Goal: Task Accomplishment & Management: Manage account settings

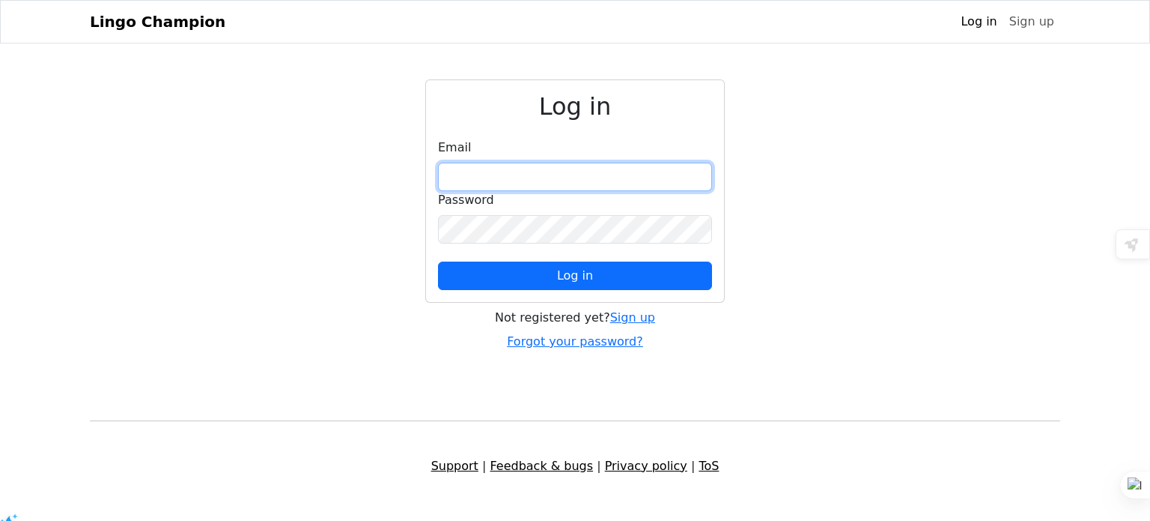
click at [581, 166] on input "email" at bounding box center [575, 177] width 274 height 28
type input "**********"
click at [562, 208] on div "Password" at bounding box center [575, 217] width 274 height 52
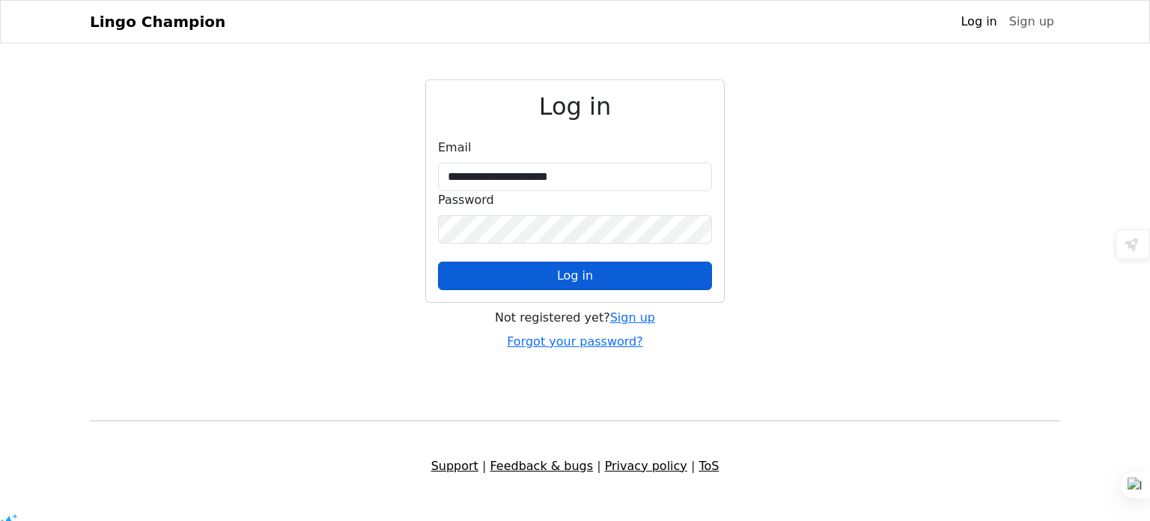
click at [612, 278] on button "Log in" at bounding box center [575, 275] width 274 height 28
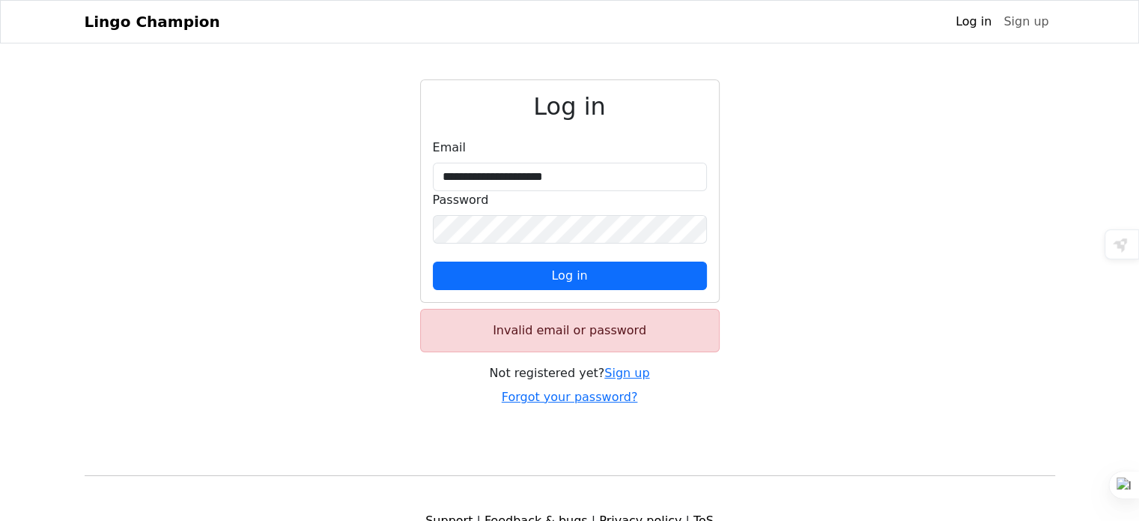
click at [843, 216] on div "**********" at bounding box center [570, 242] width 989 height 327
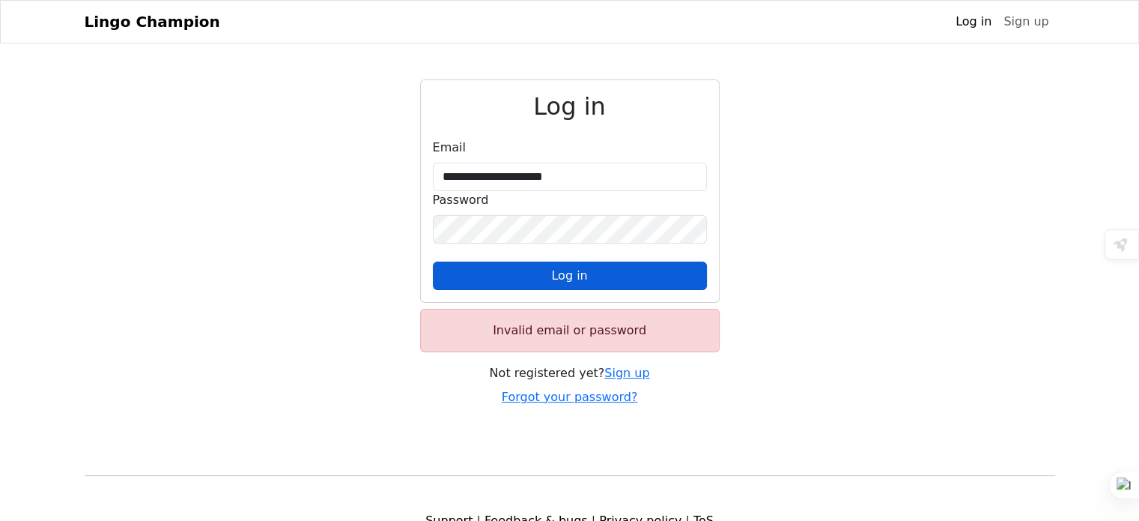
click at [610, 266] on button "Log in" at bounding box center [570, 275] width 274 height 28
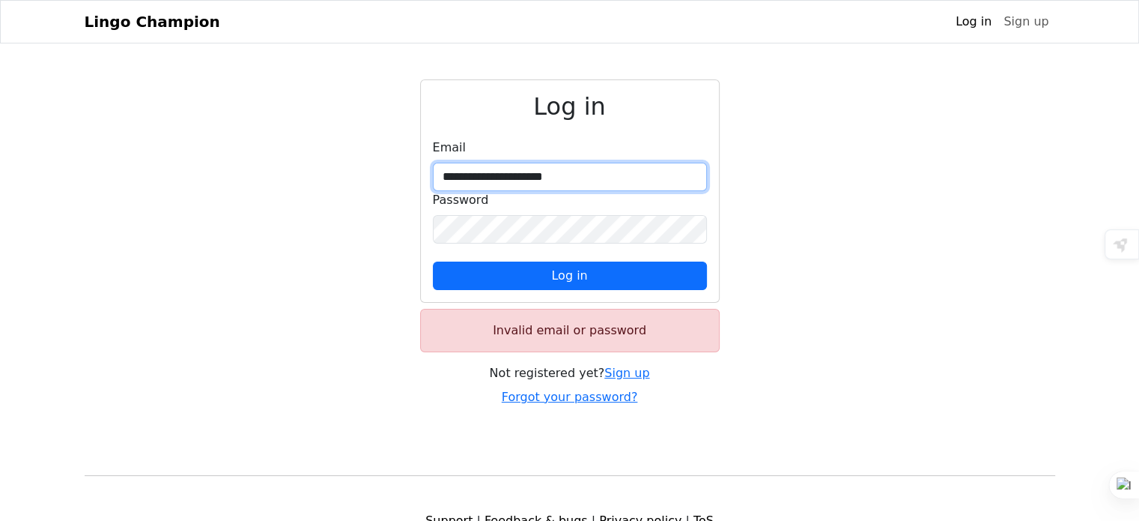
click at [607, 174] on input "**********" at bounding box center [570, 177] width 274 height 28
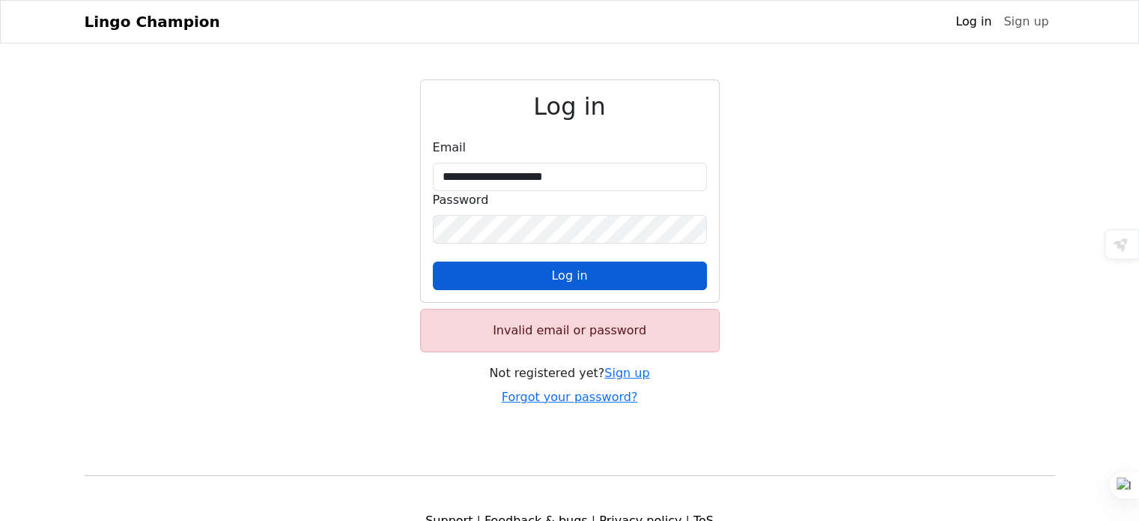
click at [595, 266] on button "Log in" at bounding box center [570, 275] width 274 height 28
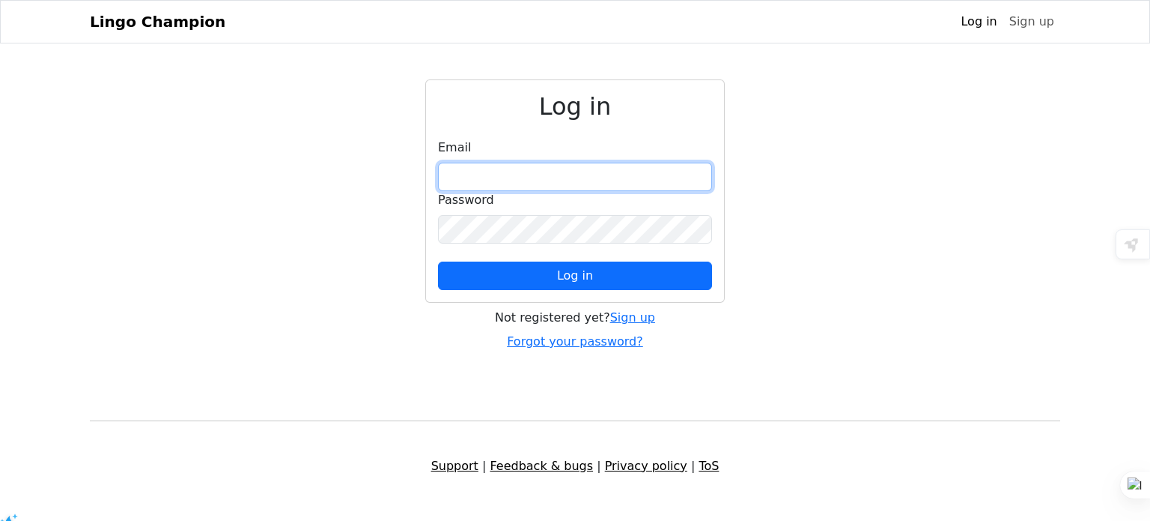
click at [578, 164] on input "email" at bounding box center [575, 177] width 274 height 28
click at [584, 163] on input "email" at bounding box center [575, 177] width 274 height 28
type input "**********"
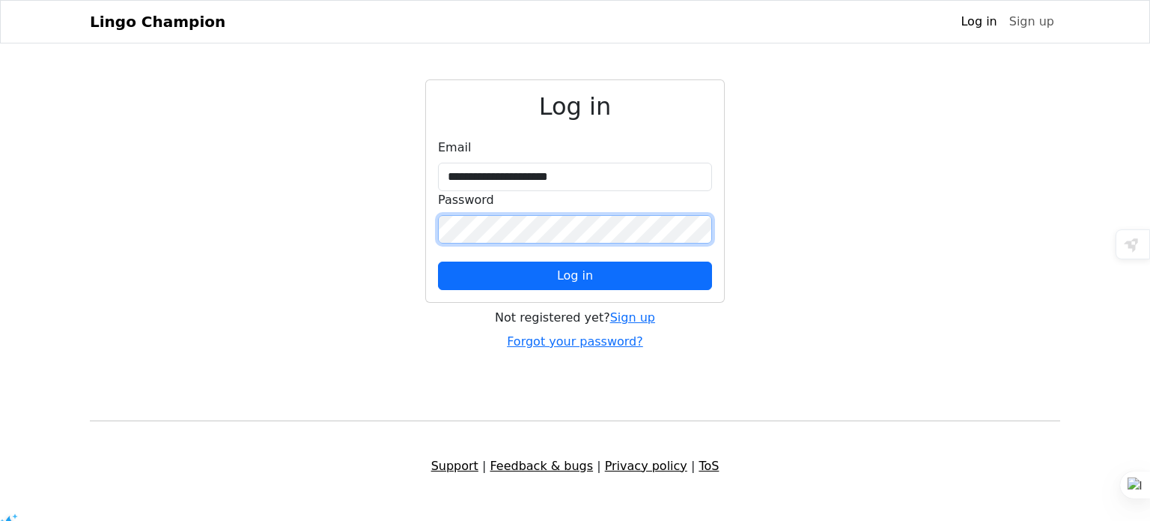
click at [438, 261] on button "Log in" at bounding box center [575, 275] width 274 height 28
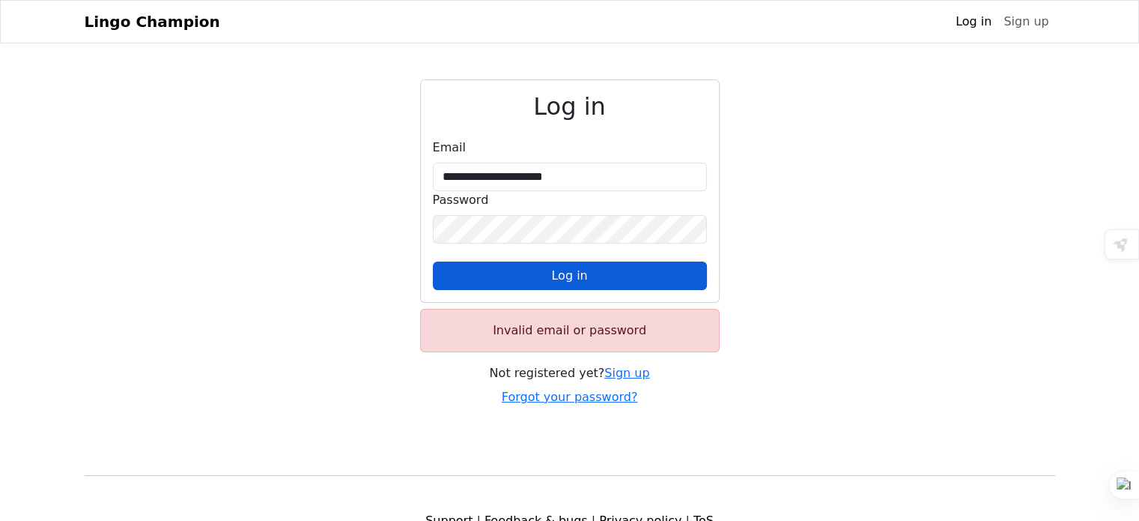
click at [625, 275] on button "Log in" at bounding box center [570, 275] width 274 height 28
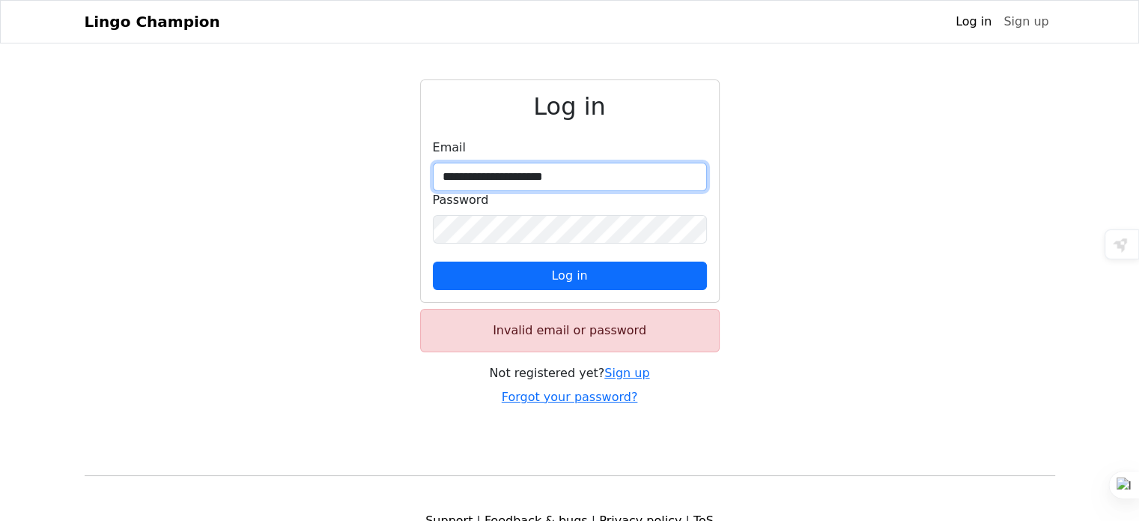
click at [609, 180] on input "**********" at bounding box center [570, 177] width 274 height 28
click at [442, 179] on input "**********" at bounding box center [570, 177] width 274 height 28
click at [433, 261] on button "Log in" at bounding box center [570, 275] width 274 height 28
click at [677, 179] on input "**********" at bounding box center [570, 177] width 274 height 28
click at [812, 249] on div "**********" at bounding box center [570, 242] width 989 height 327
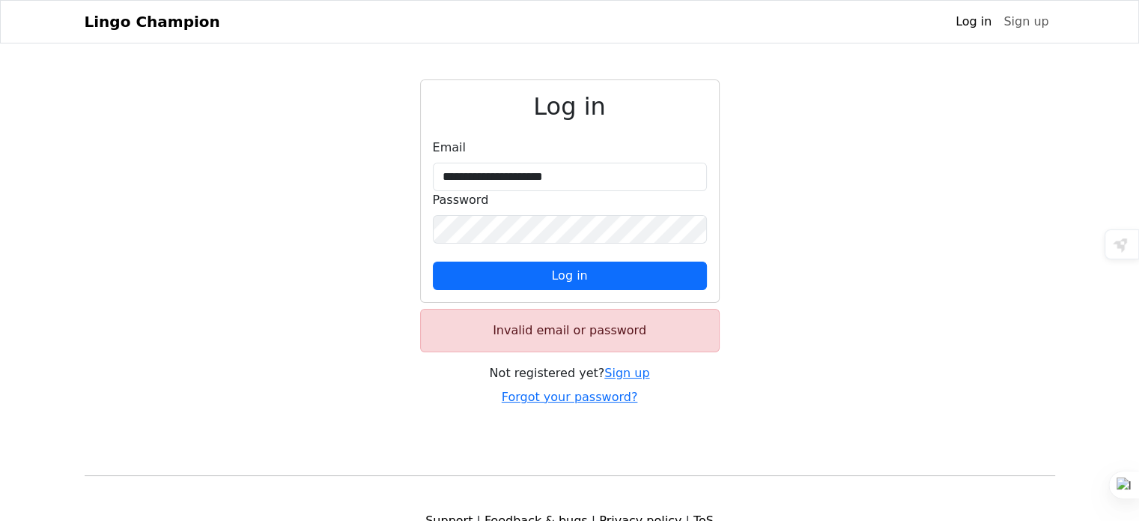
click at [625, 253] on form "**********" at bounding box center [570, 214] width 274 height 151
click at [589, 398] on link "Forgot your password?" at bounding box center [570, 396] width 136 height 14
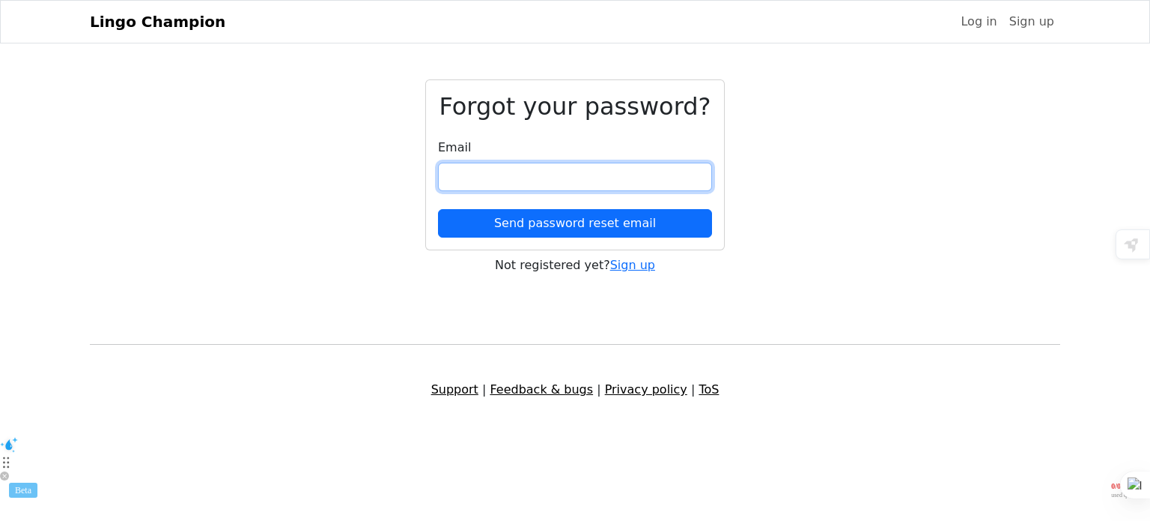
click at [545, 173] on input "email" at bounding box center [575, 177] width 274 height 28
type input "**********"
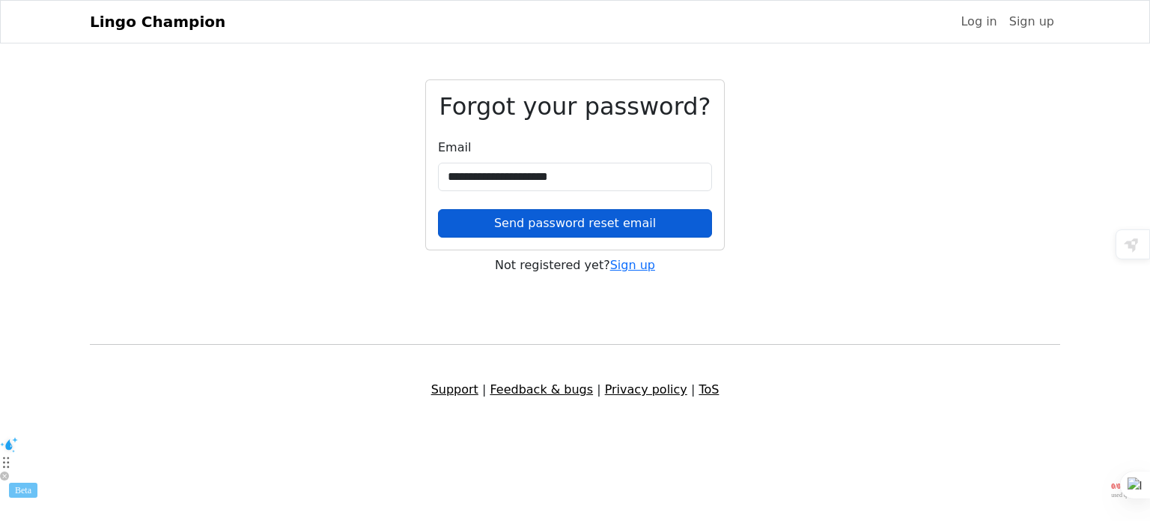
click at [539, 219] on button "Send password reset email" at bounding box center [575, 223] width 274 height 28
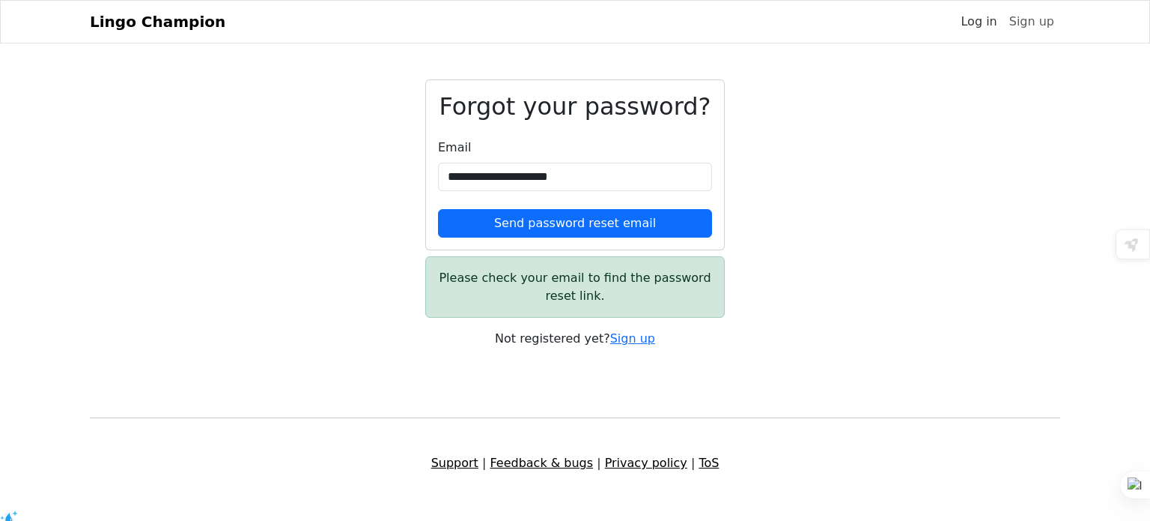
click at [974, 33] on link "Log in" at bounding box center [979, 22] width 48 height 30
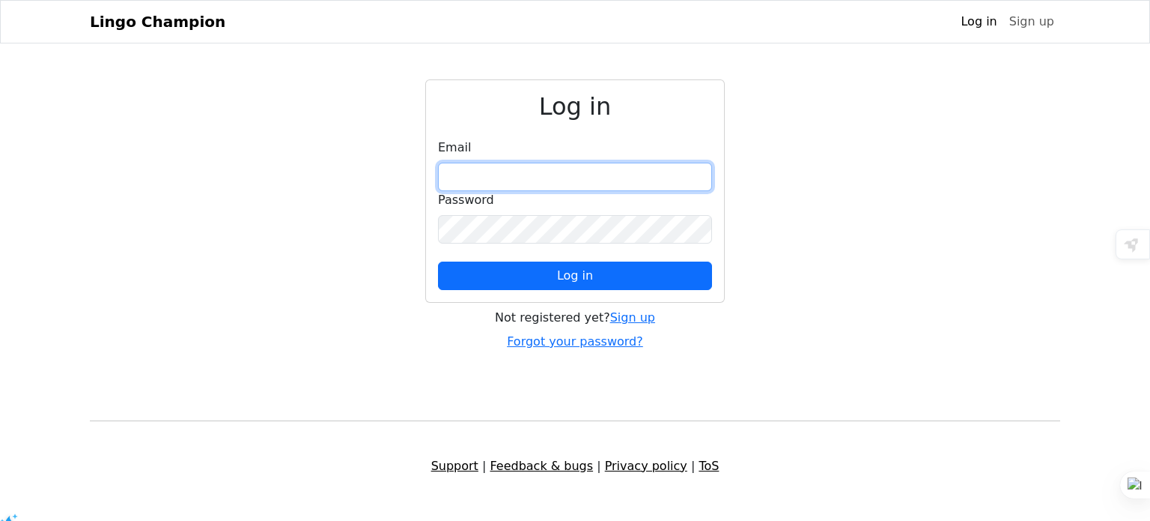
click at [586, 175] on input "email" at bounding box center [575, 177] width 274 height 28
click at [582, 181] on input "email" at bounding box center [575, 177] width 274 height 28
type input "**********"
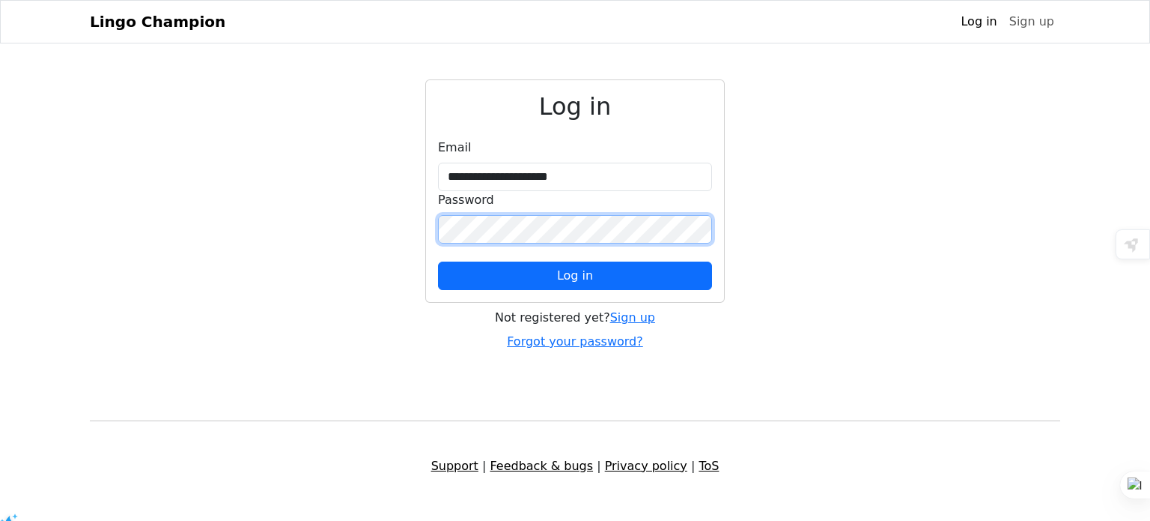
click at [438, 261] on button "Log in" at bounding box center [575, 275] width 274 height 28
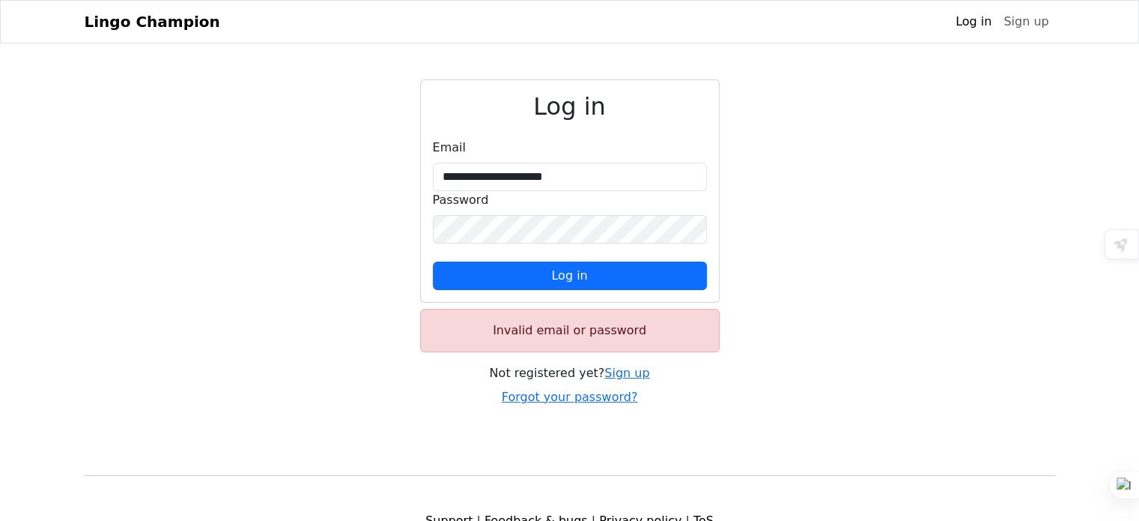
click at [361, 288] on div "**********" at bounding box center [570, 242] width 989 height 327
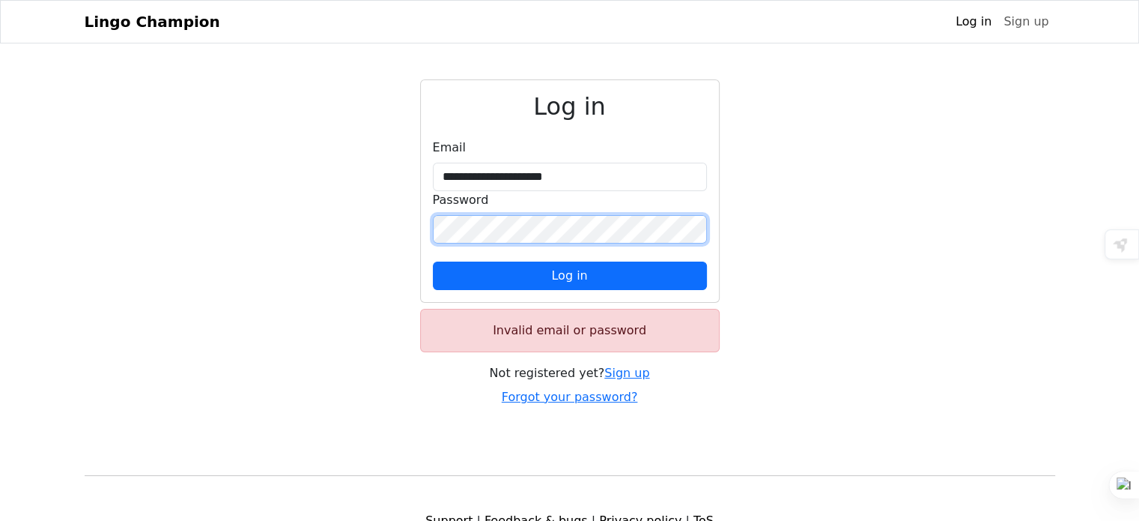
click at [433, 261] on button "Log in" at bounding box center [570, 275] width 274 height 28
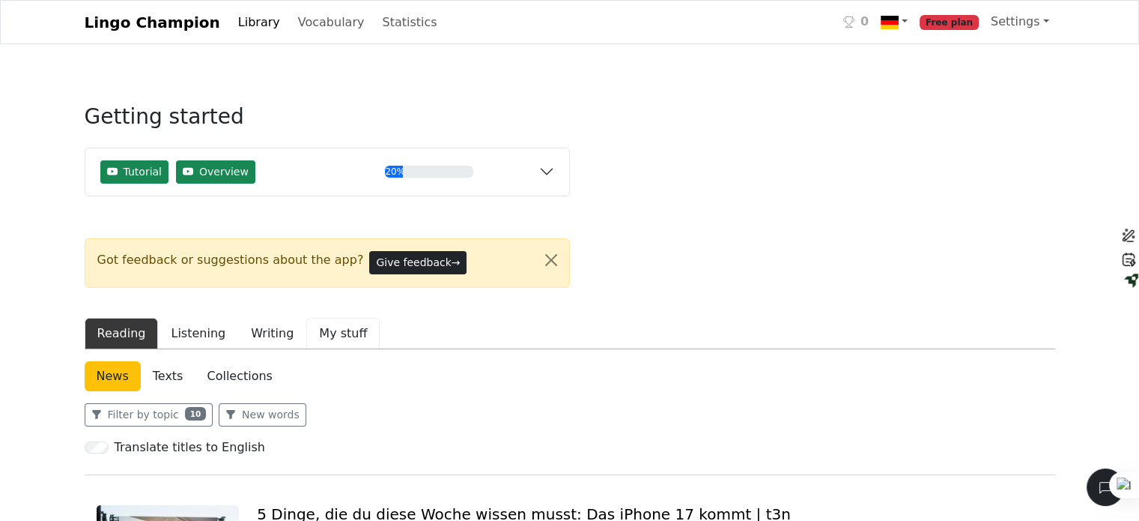
click at [322, 329] on button "My stuff" at bounding box center [342, 333] width 73 height 31
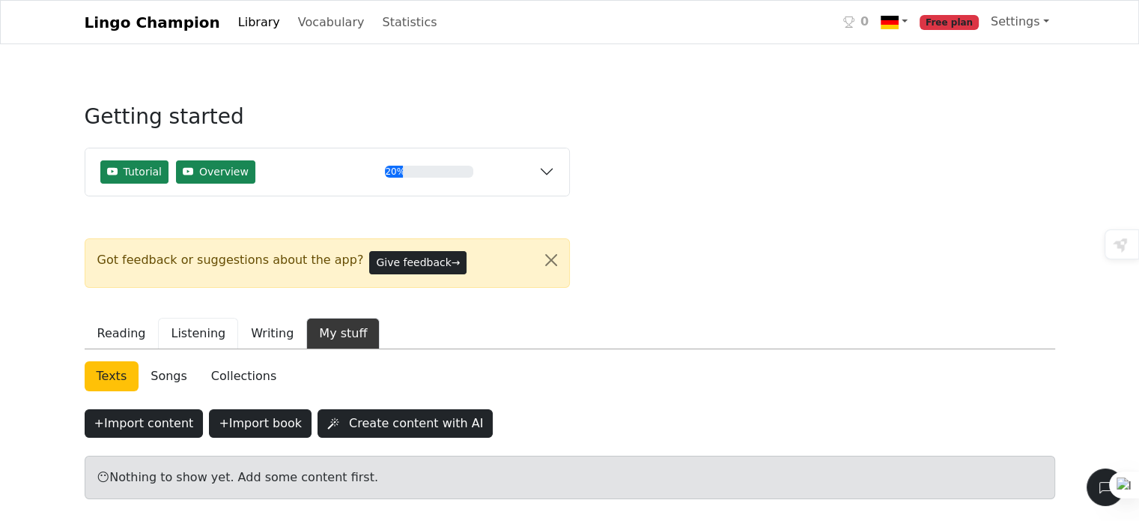
click at [186, 332] on button "Listening" at bounding box center [198, 333] width 80 height 31
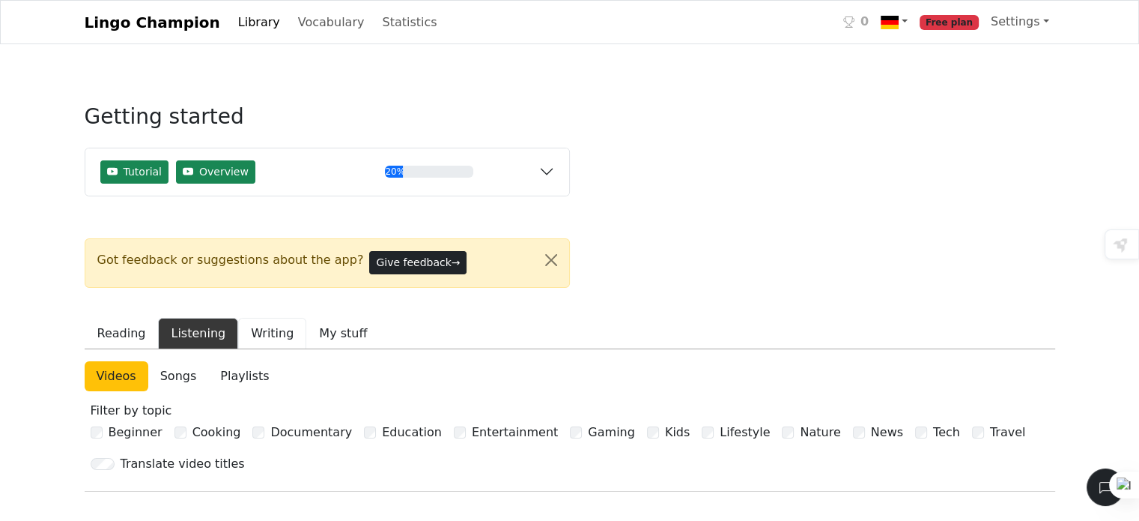
click at [238, 328] on button "Writing" at bounding box center [272, 333] width 68 height 31
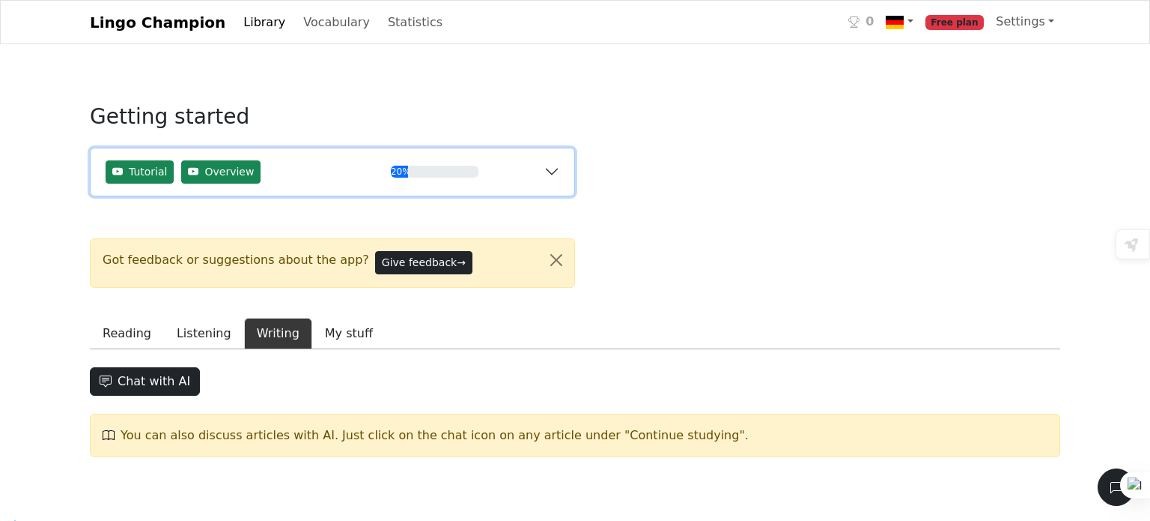
click at [417, 170] on div "20%" at bounding box center [435, 172] width 88 height 12
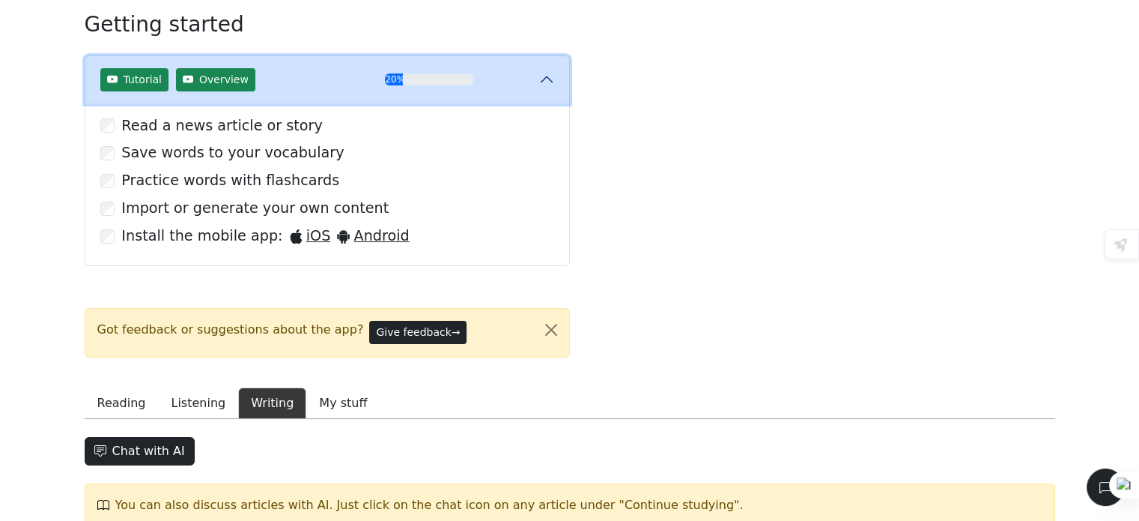
scroll to position [91, 0]
click at [265, 149] on label "Save words to your vocabulary" at bounding box center [232, 154] width 222 height 22
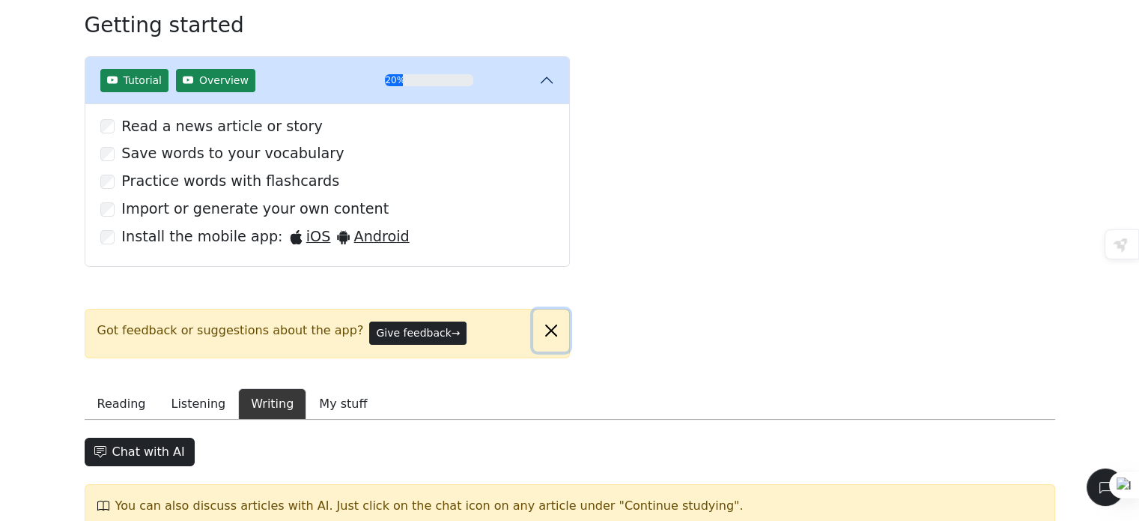
drag, startPoint x: 566, startPoint y: 321, endPoint x: 557, endPoint y: 326, distance: 10.4
click at [567, 321] on button "Close alert" at bounding box center [551, 330] width 36 height 42
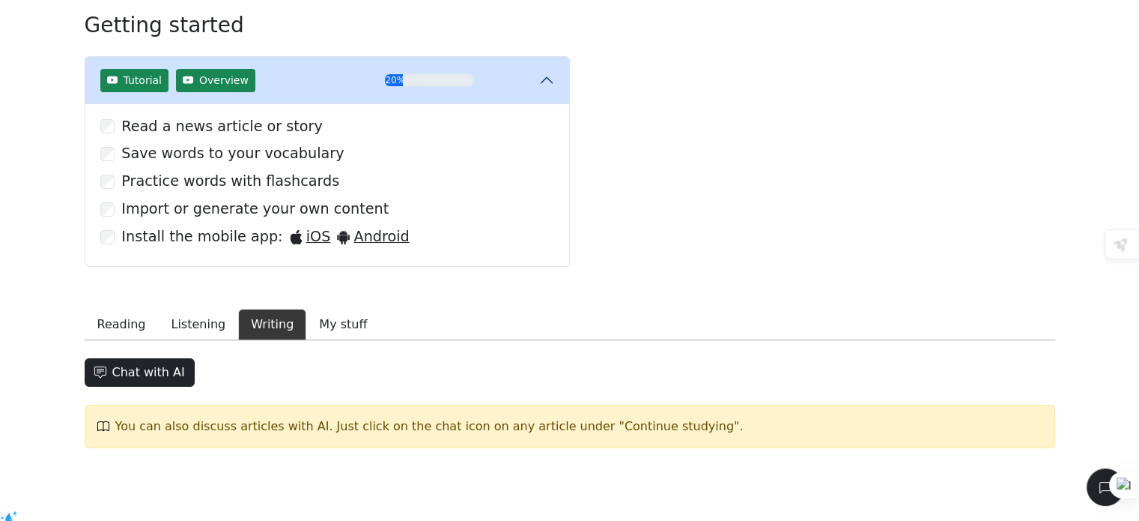
scroll to position [78, 0]
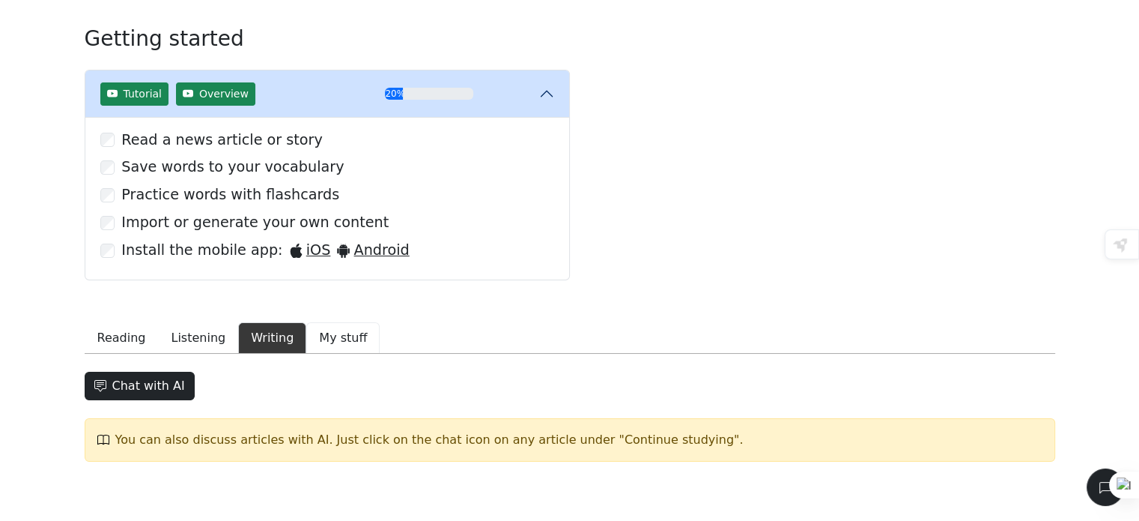
click at [315, 338] on button "My stuff" at bounding box center [342, 337] width 73 height 31
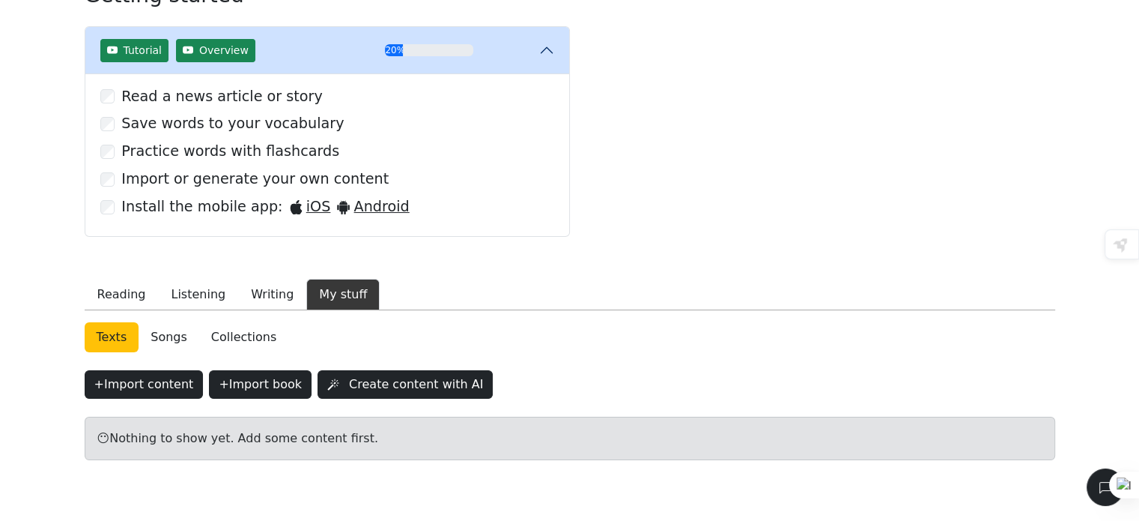
scroll to position [162, 0]
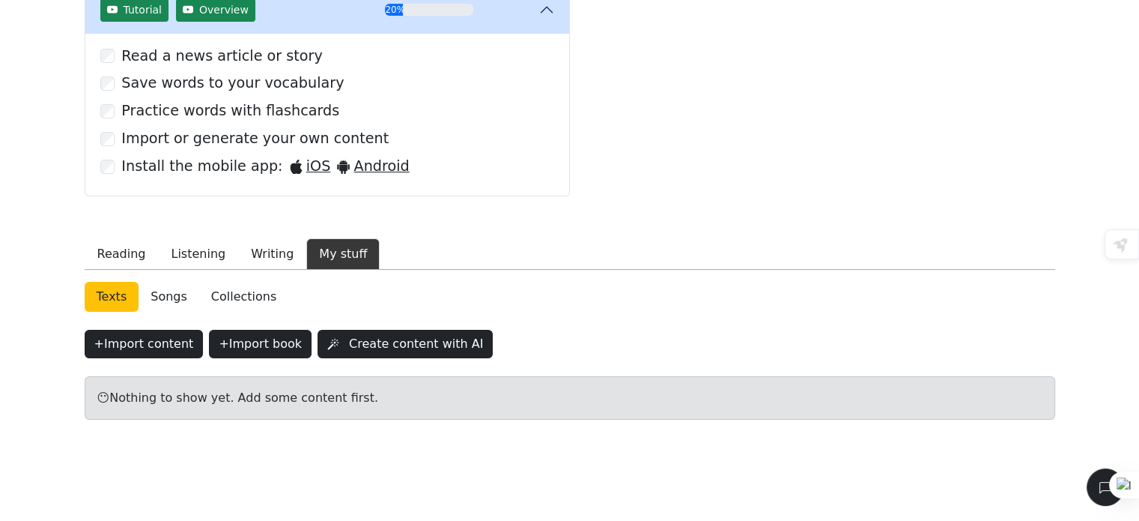
click at [393, 412] on div "😶 Nothing to show yet. Add some content first." at bounding box center [570, 397] width 971 height 43
click at [168, 292] on link "Songs" at bounding box center [169, 297] width 61 height 30
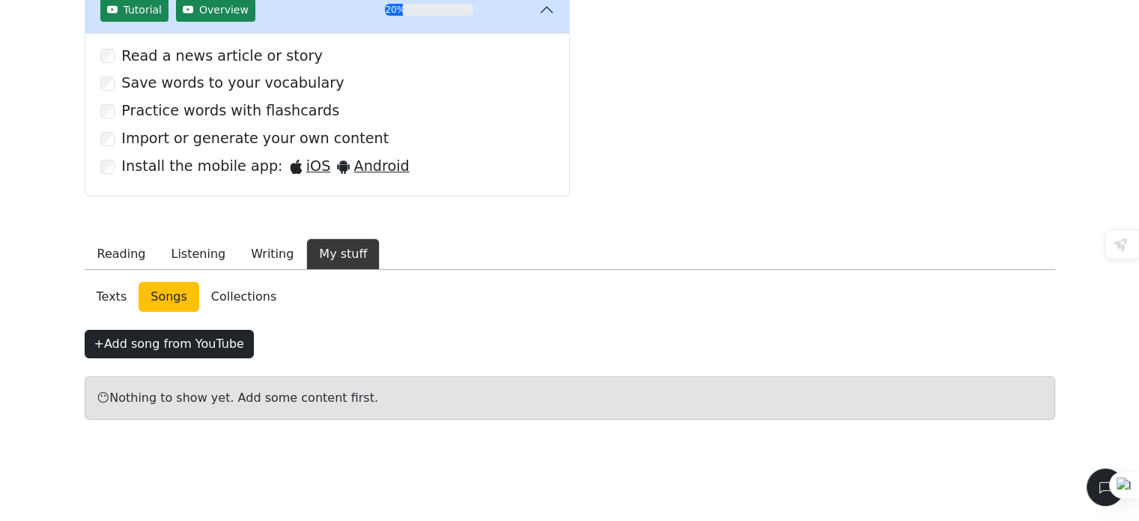
click at [220, 297] on link "Collections" at bounding box center [243, 297] width 89 height 30
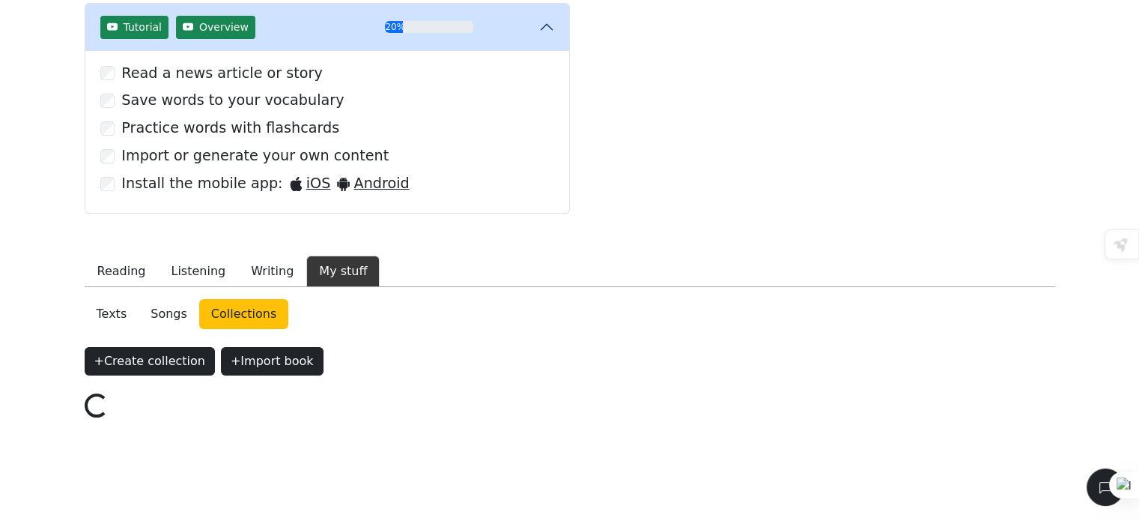
scroll to position [162, 0]
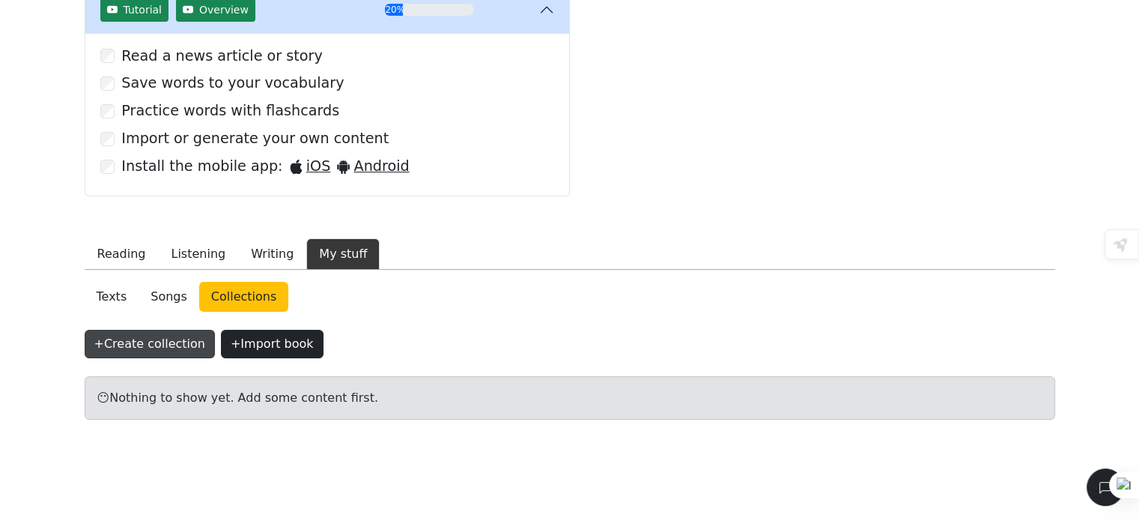
click at [129, 350] on button "+ Create collection" at bounding box center [150, 344] width 130 height 28
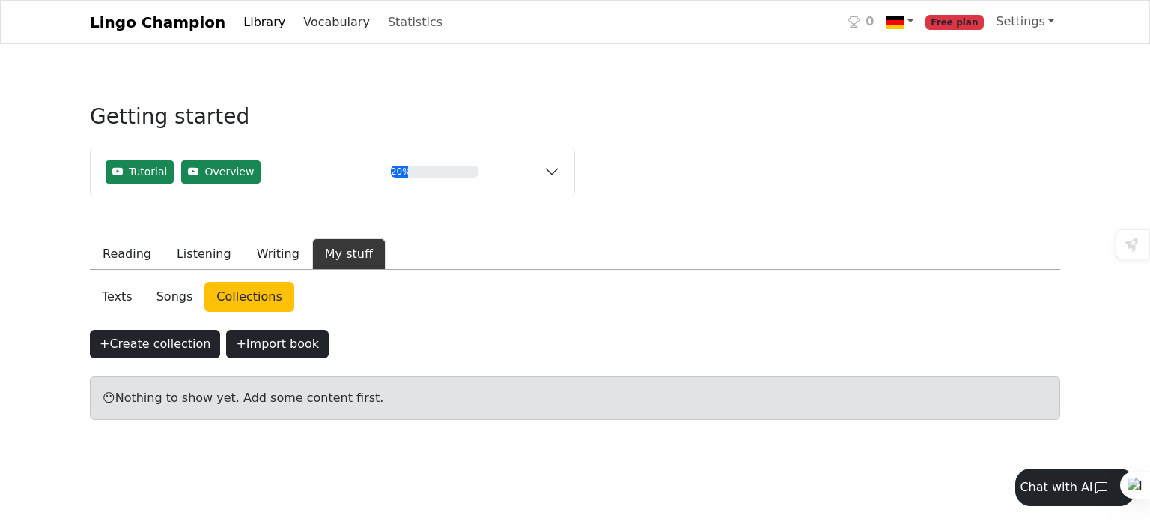
click at [311, 20] on link "Vocabulary" at bounding box center [336, 22] width 79 height 30
click at [383, 19] on link "Statistics" at bounding box center [415, 22] width 67 height 30
click at [382, 12] on link "Statistics" at bounding box center [415, 22] width 67 height 30
click at [1128, 176] on div "Lingo Champion Library Vocabulary Statistics 0 Free plan Settings Browser exten…" at bounding box center [575, 260] width 1150 height 521
click at [1147, 201] on html "Lingo Champion Library Vocabulary Statistics 0 Free plan Settings Browser exten…" at bounding box center [575, 296] width 1150 height 592
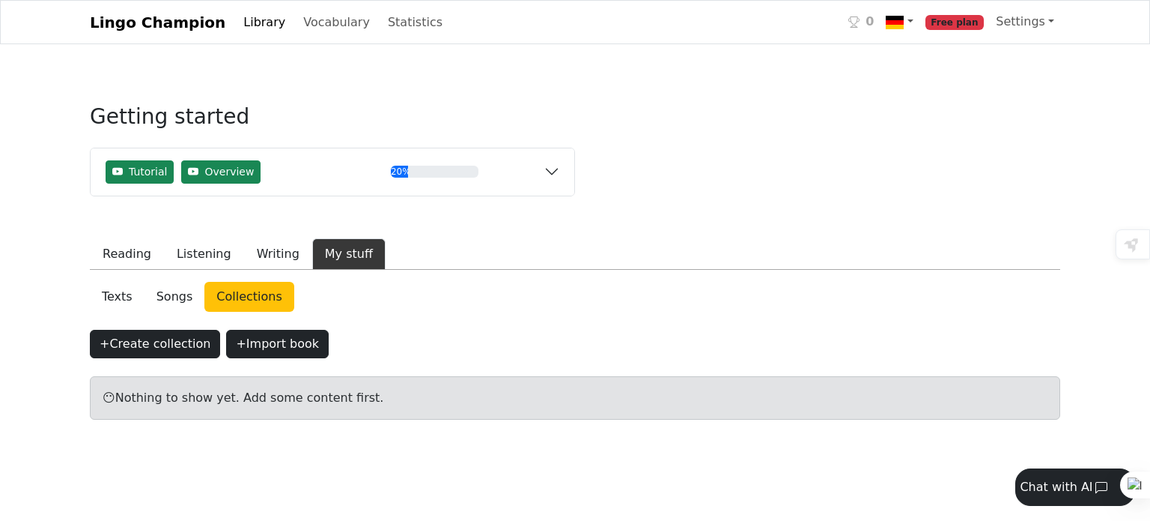
click at [1141, 195] on div "Lingo Champion Library Vocabulary Statistics 0 Free plan Settings Browser exten…" at bounding box center [575, 260] width 1150 height 521
click at [605, 497] on html "Lingo Champion Library Vocabulary Statistics 0 Free plan Settings Browser exten…" at bounding box center [575, 296] width 1150 height 592
click at [144, 246] on button "Reading" at bounding box center [127, 253] width 74 height 31
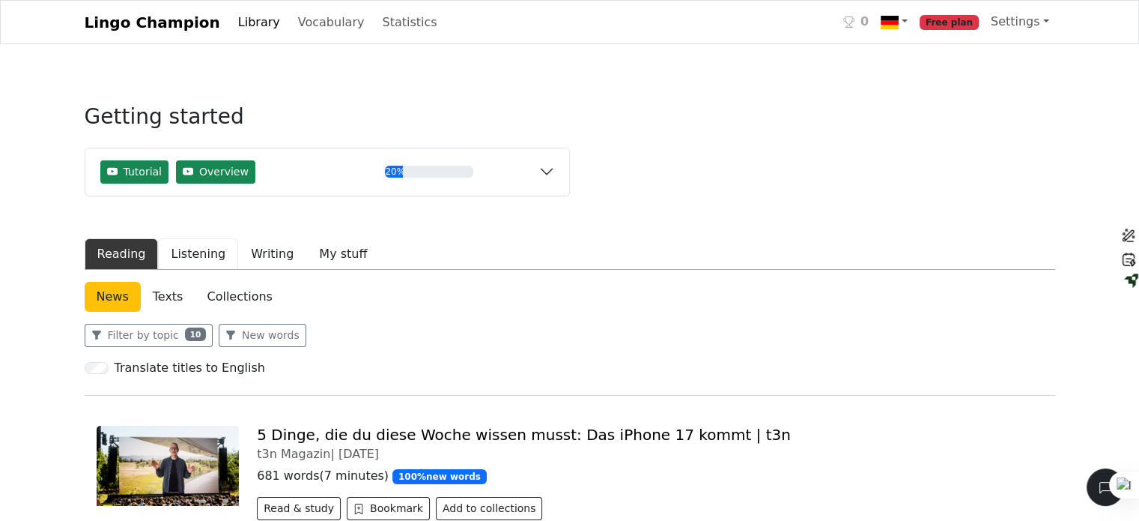
drag, startPoint x: 189, startPoint y: 231, endPoint x: 189, endPoint y: 248, distance: 17.2
click at [189, 230] on div "Getting started Tutorial Overview 20% Read a news article or story Save words t…" at bounding box center [327, 159] width 485 height 146
click at [189, 247] on button "Listening" at bounding box center [198, 253] width 80 height 31
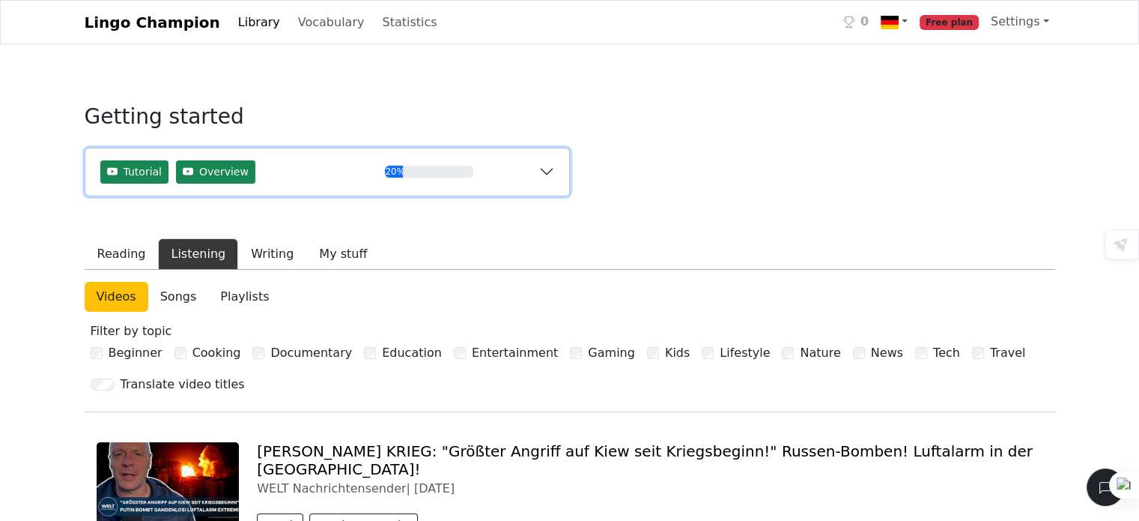
click at [413, 166] on div "20%" at bounding box center [429, 172] width 88 height 12
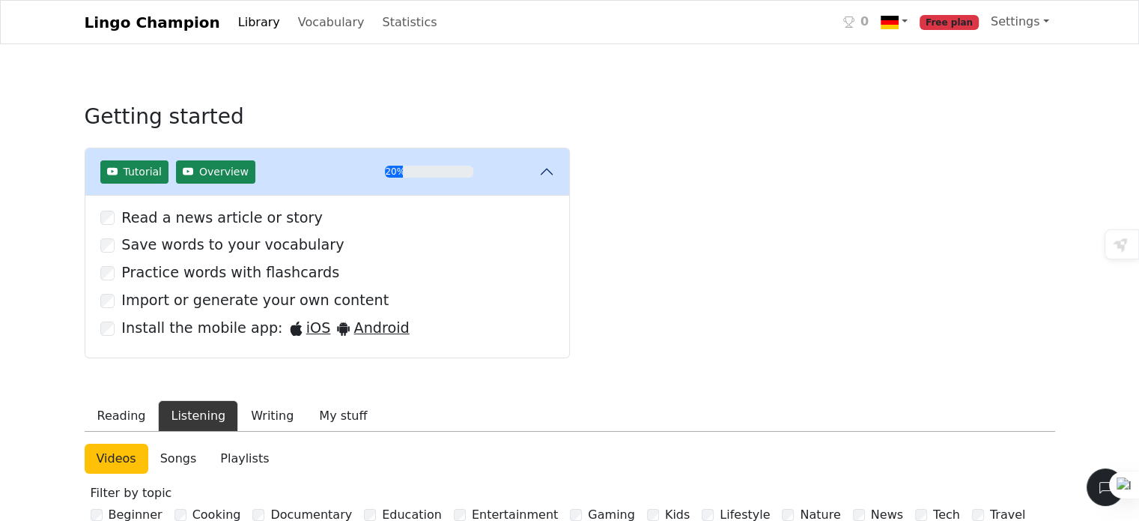
click at [115, 224] on div "Read a news article or story" at bounding box center [327, 218] width 454 height 22
click at [115, 246] on div "Save words to your vocabulary" at bounding box center [327, 245] width 454 height 22
click at [308, 37] on div "Lingo Champion Library Vocabulary Statistics 0 Free plan Settings Browser exten…" at bounding box center [570, 22] width 989 height 31
click at [312, 26] on link "Vocabulary" at bounding box center [331, 22] width 79 height 30
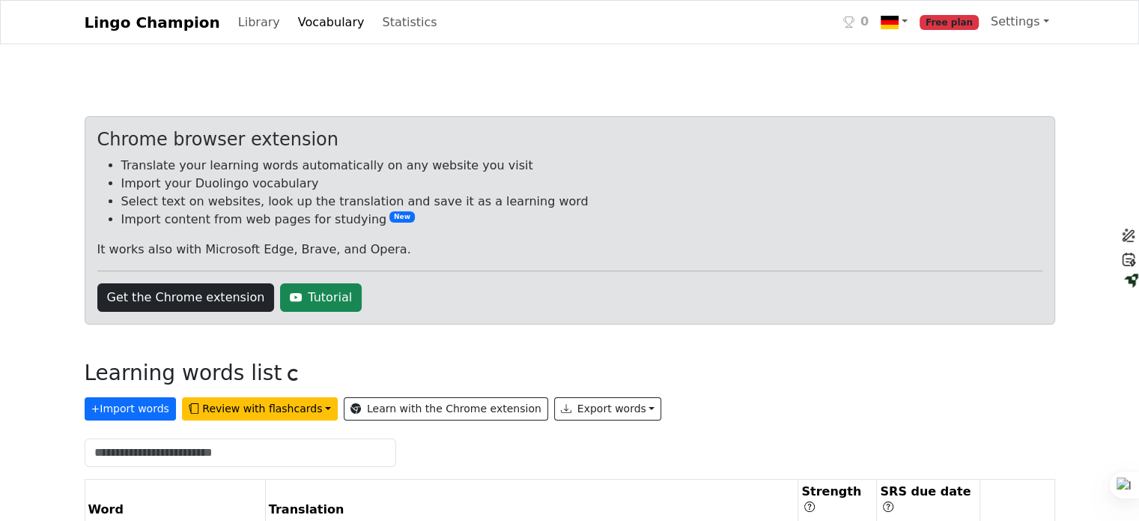
scroll to position [4, 0]
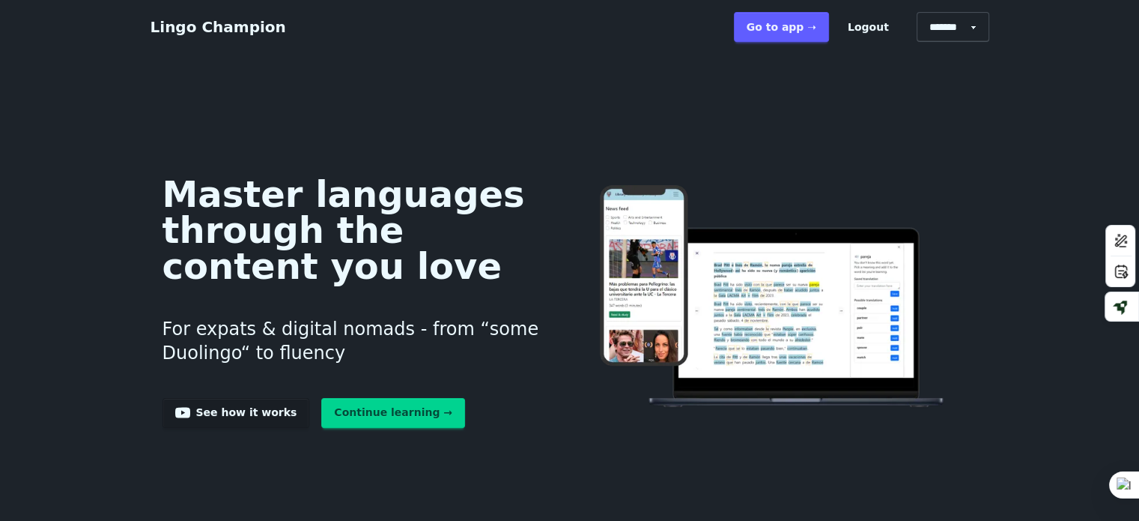
click at [354, 416] on link "Continue learning →" at bounding box center [393, 413] width 144 height 30
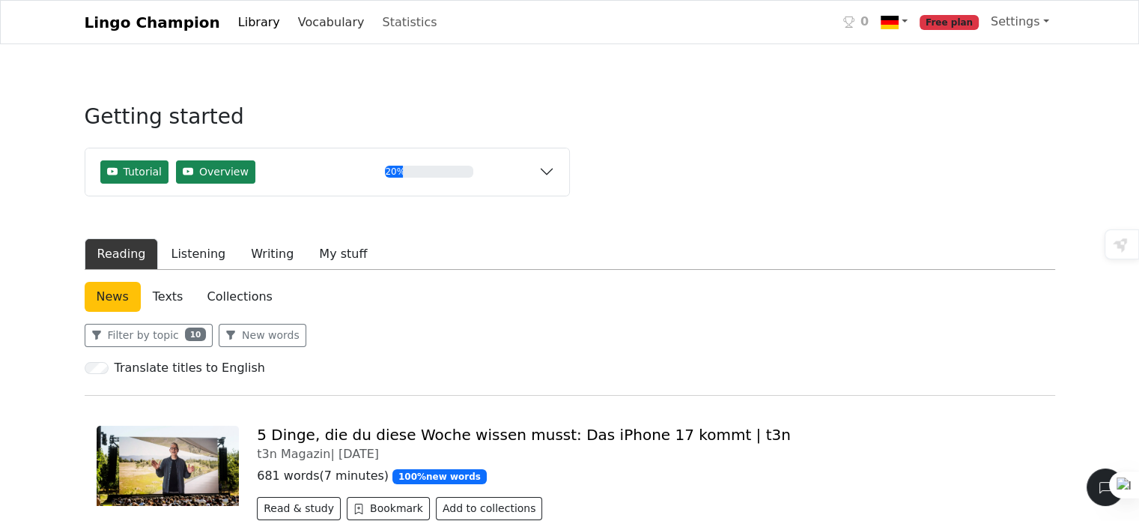
click at [312, 27] on link "Vocabulary" at bounding box center [331, 22] width 79 height 30
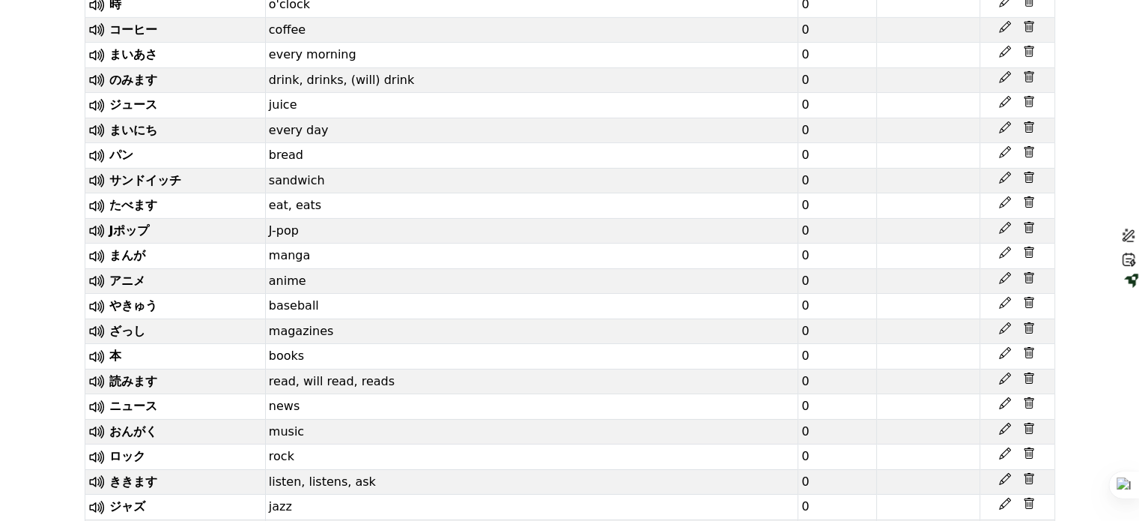
scroll to position [77938, 0]
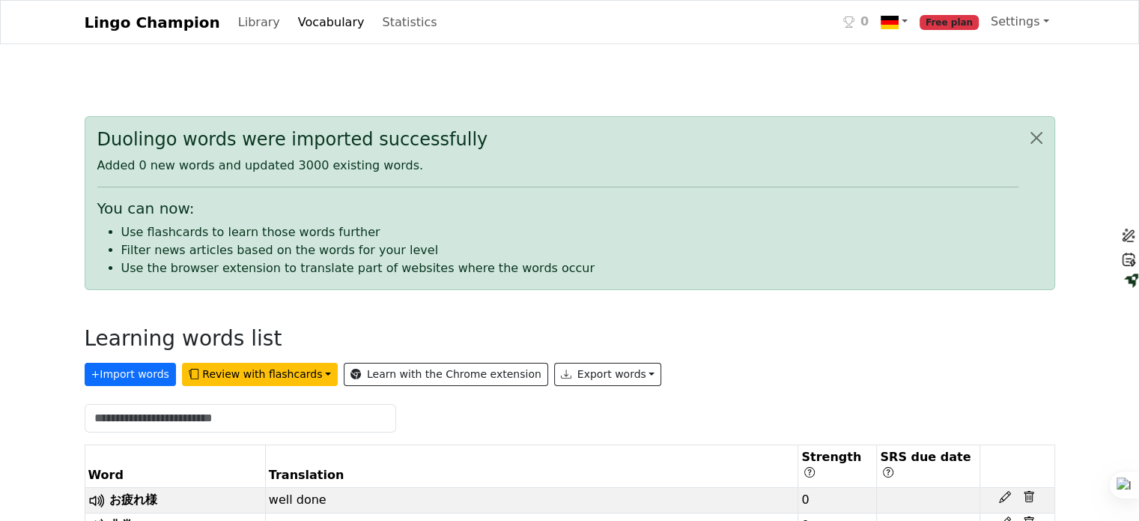
click at [869, 27] on div "0" at bounding box center [855, 22] width 25 height 19
